Goal: Find specific page/section: Find specific page/section

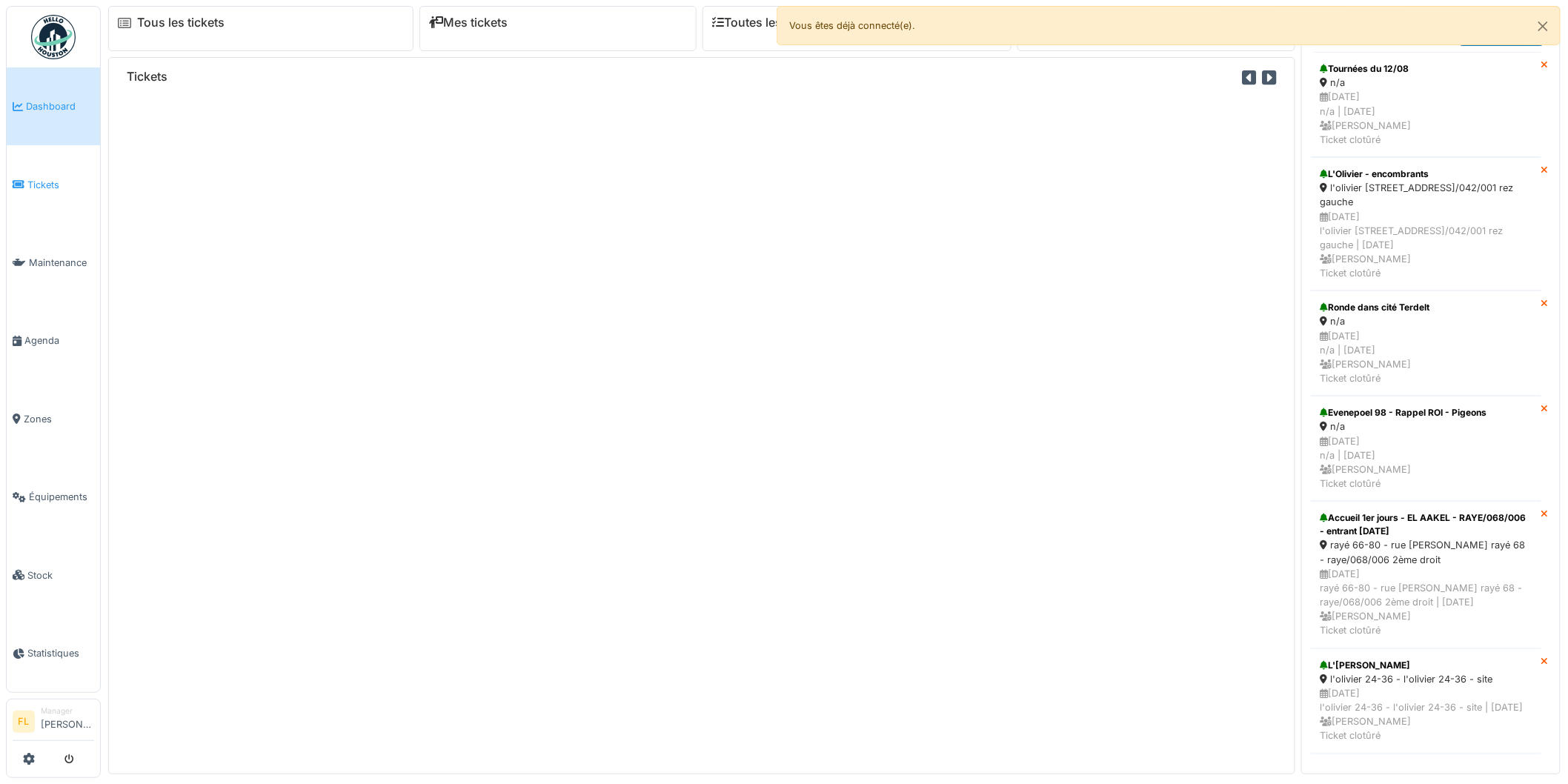
click at [31, 178] on span "Tickets" at bounding box center [60, 185] width 66 height 14
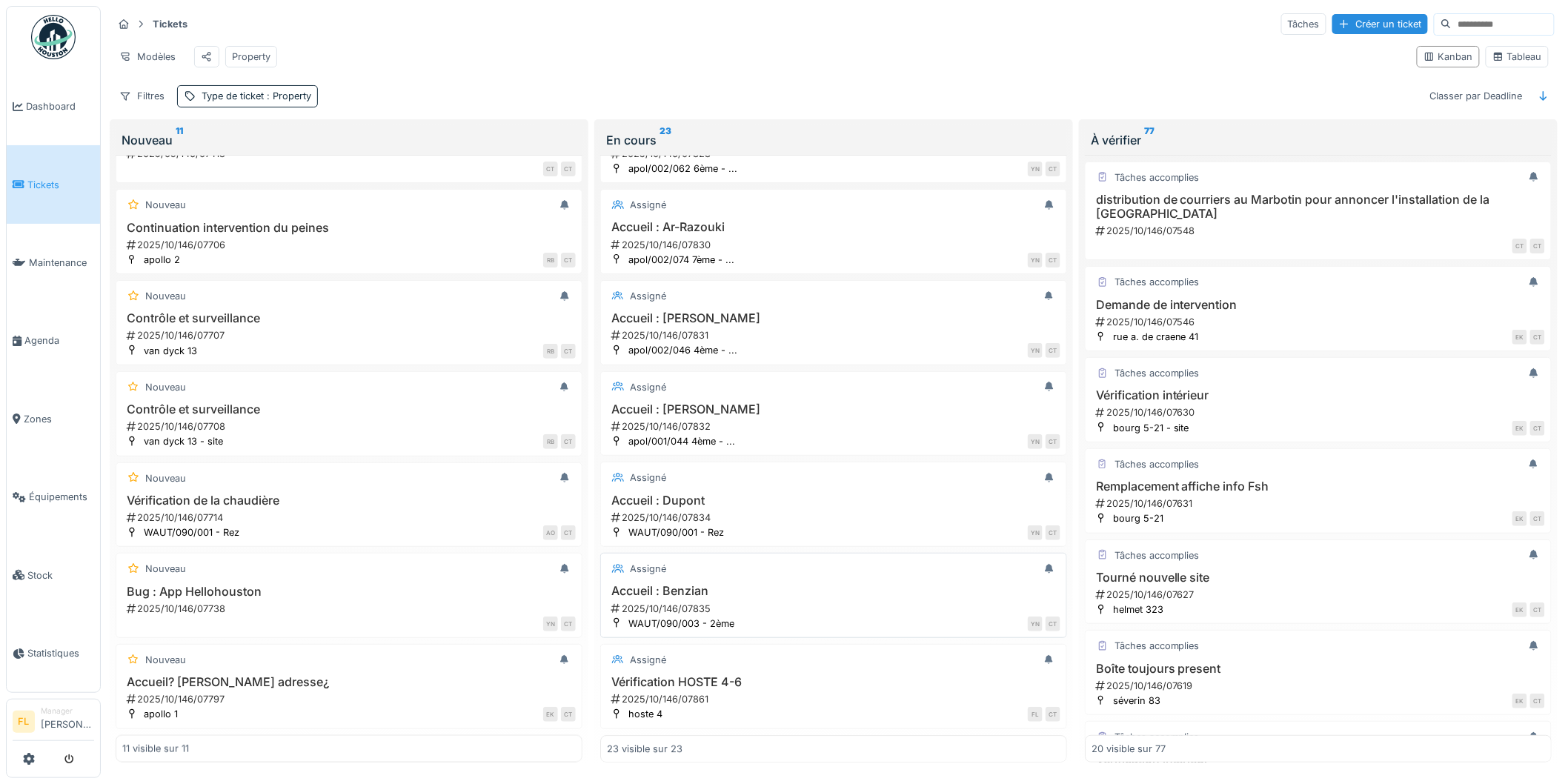
scroll to position [8, 0]
click at [677, 677] on h3 "Vérification HOSTE 4-6" at bounding box center [834, 682] width 454 height 14
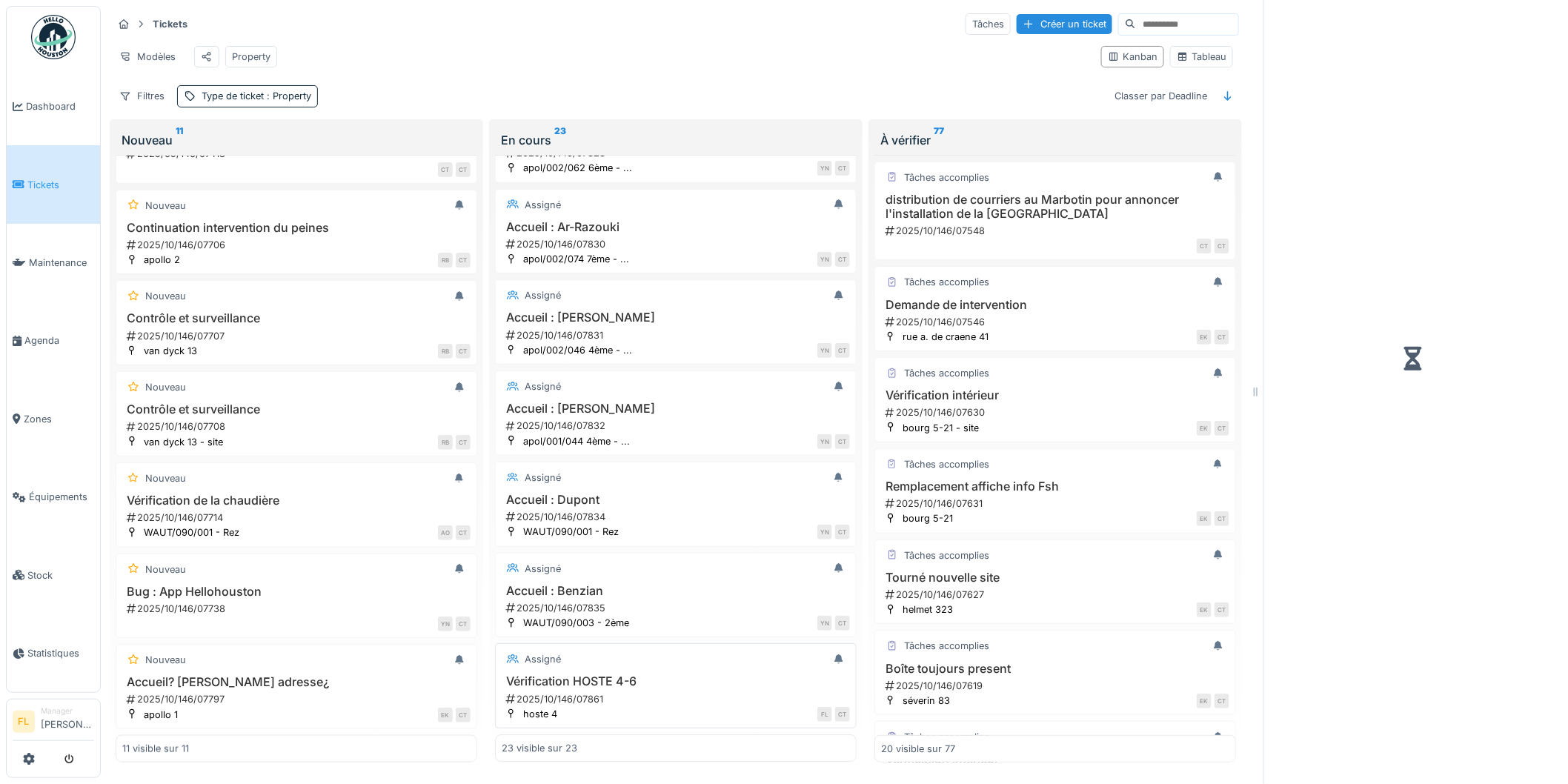
scroll to position [1614, 0]
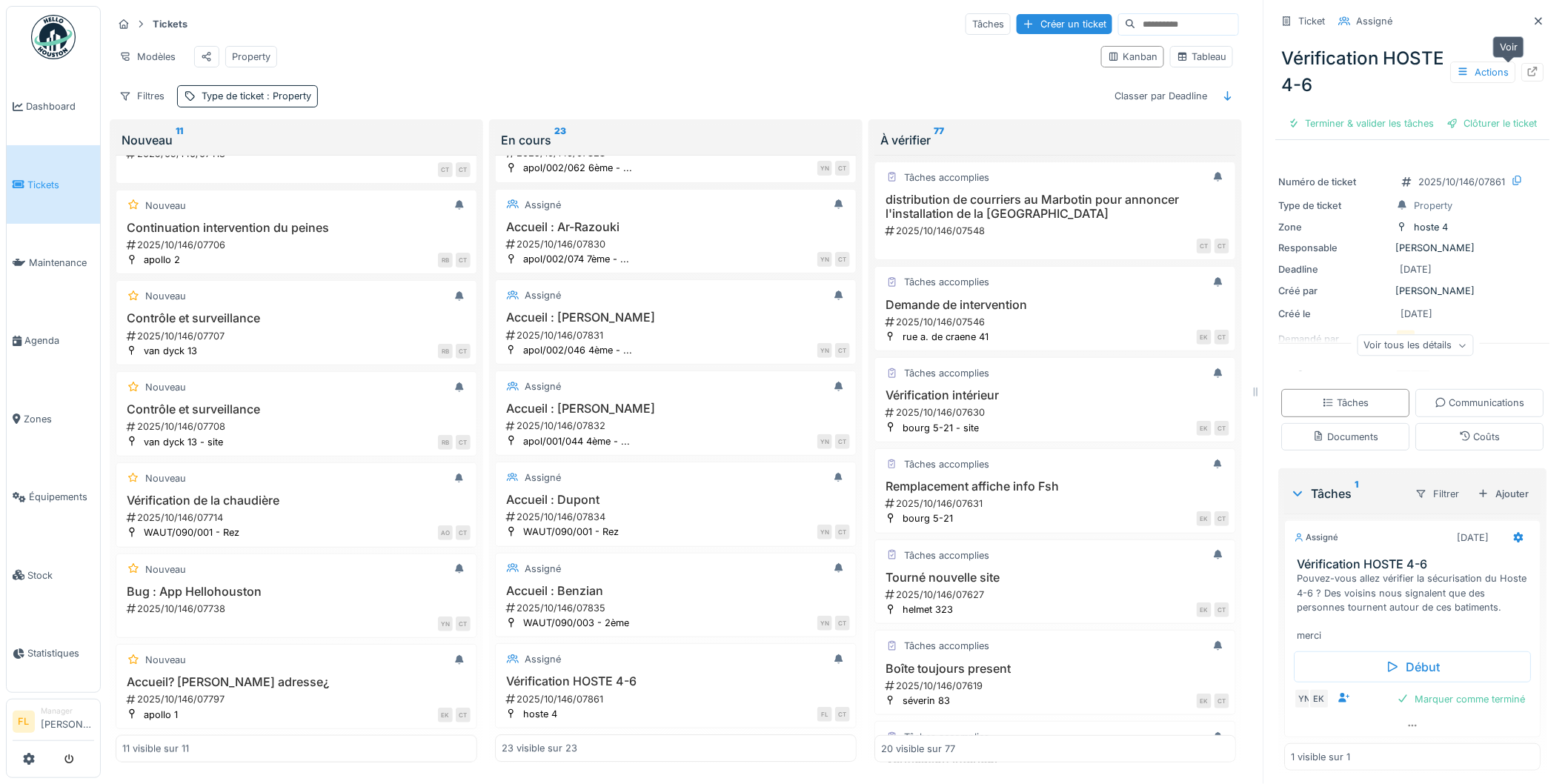
click at [1529, 66] on icon at bounding box center [1533, 71] width 10 height 10
